Goal: Book appointment/travel/reservation

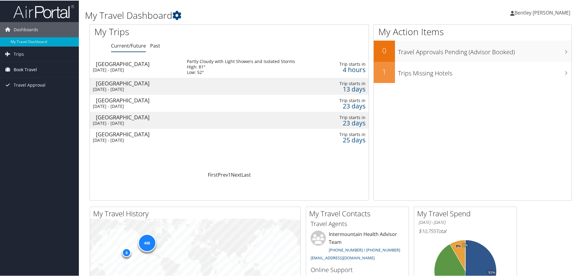
click at [21, 70] on span "Book Travel" at bounding box center [25, 69] width 23 height 15
click at [34, 97] on link "Book/Manage Online Trips" at bounding box center [39, 99] width 79 height 9
